Goal: Task Accomplishment & Management: Manage account settings

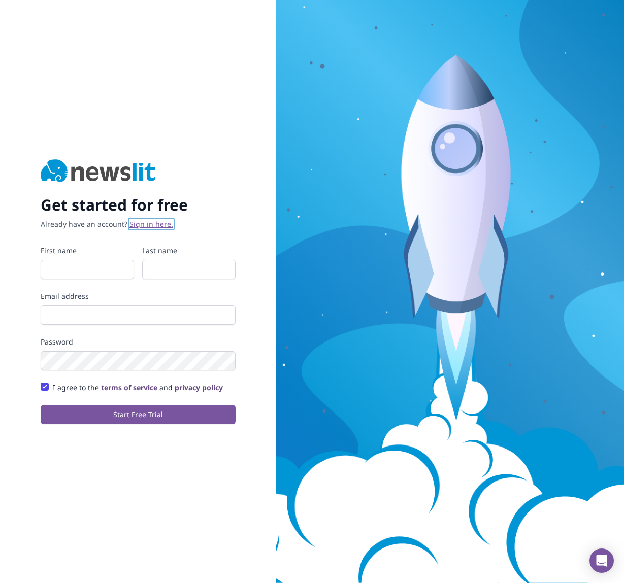
click at [146, 227] on link "Sign in here." at bounding box center [151, 224] width 44 height 10
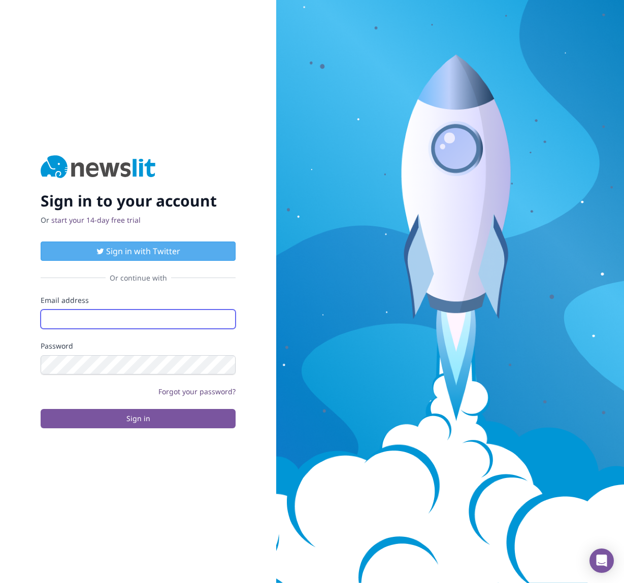
click at [54, 316] on input "Email address" at bounding box center [138, 319] width 195 height 19
type input "[PERSON_NAME][EMAIL_ADDRESS][PERSON_NAME][DOMAIN_NAME]"
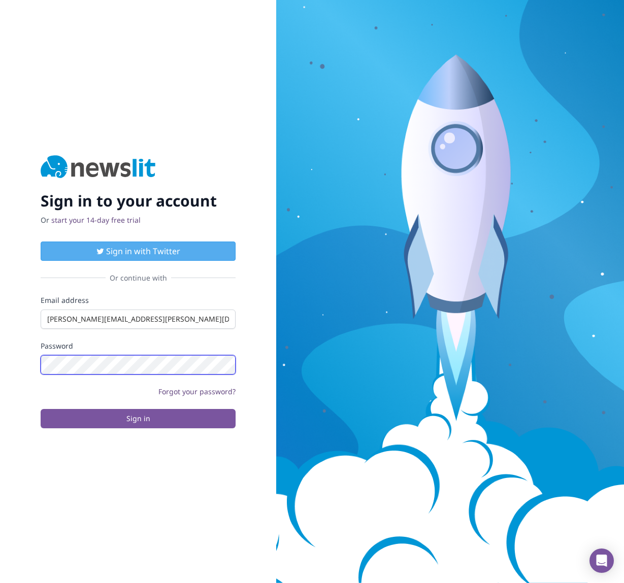
click at [41, 409] on button "Sign in" at bounding box center [138, 418] width 195 height 19
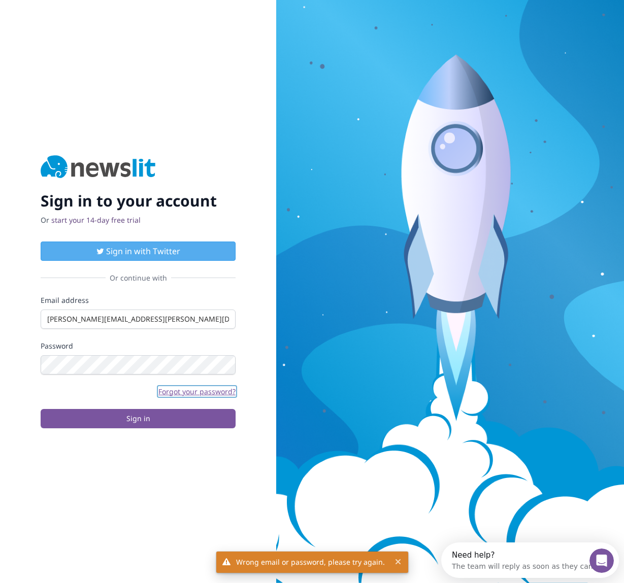
click at [185, 387] on link "Forgot your password?" at bounding box center [196, 392] width 77 height 10
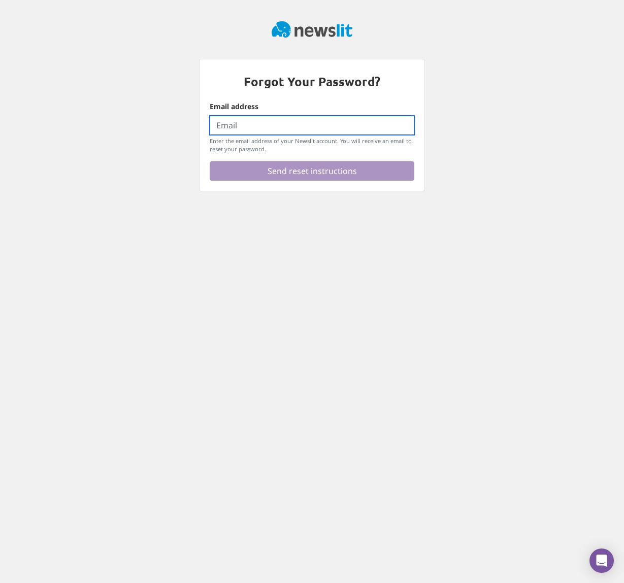
click at [252, 125] on input "Email address" at bounding box center [312, 125] width 205 height 19
type input "[PERSON_NAME][EMAIL_ADDRESS][PERSON_NAME][DOMAIN_NAME]"
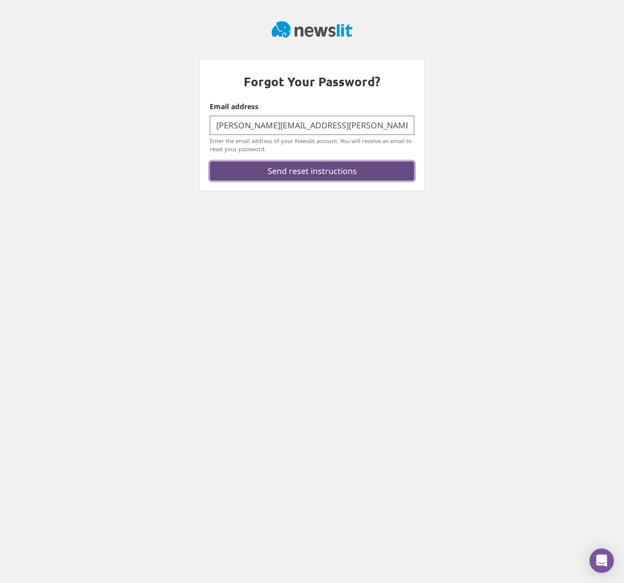
click at [317, 176] on button "Send reset instructions" at bounding box center [312, 170] width 205 height 19
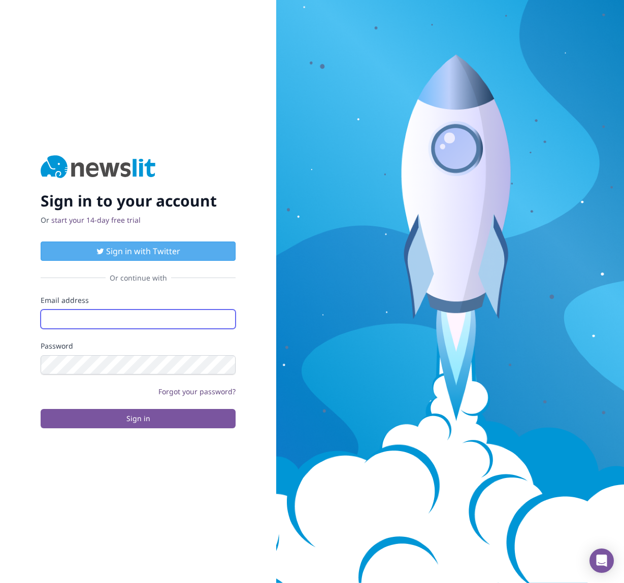
click at [105, 317] on input "Email address" at bounding box center [138, 319] width 195 height 19
type input "[PERSON_NAME][EMAIL_ADDRESS][PERSON_NAME][DOMAIN_NAME]"
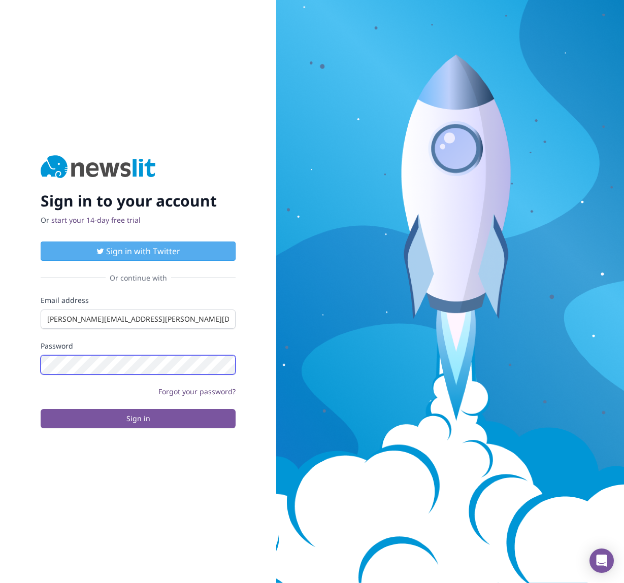
click at [41, 409] on button "Sign in" at bounding box center [138, 418] width 195 height 19
click at [204, 393] on link "Forgot your password?" at bounding box center [196, 392] width 77 height 10
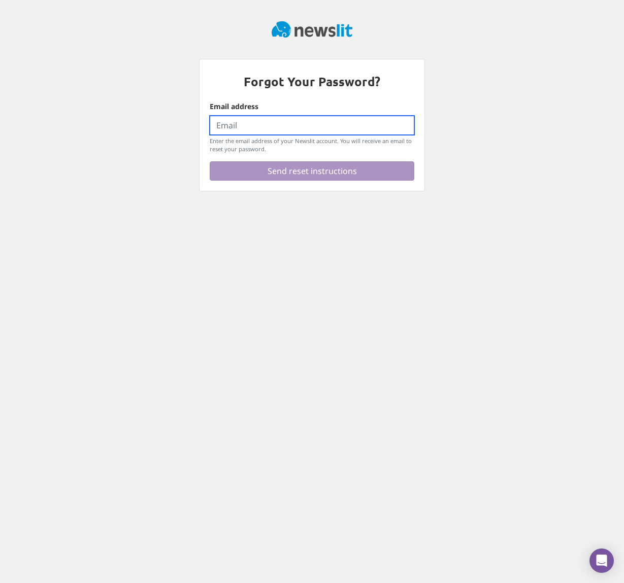
click at [231, 129] on input "Email address" at bounding box center [312, 125] width 205 height 19
type input "[PERSON_NAME][EMAIL_ADDRESS][PERSON_NAME][DOMAIN_NAME]"
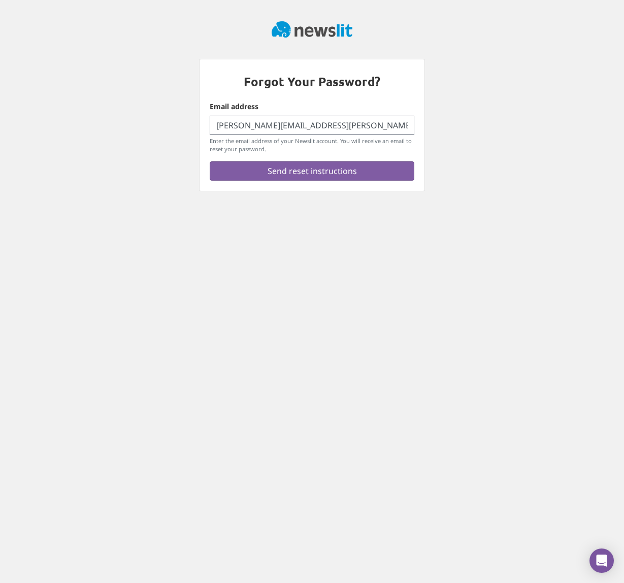
click at [271, 181] on div "Forgot Your Password? Email address [PERSON_NAME][EMAIL_ADDRESS][PERSON_NAME][D…" at bounding box center [311, 124] width 225 height 131
click at [274, 174] on button "Send reset instructions" at bounding box center [312, 170] width 205 height 19
